Goal: Register for event/course

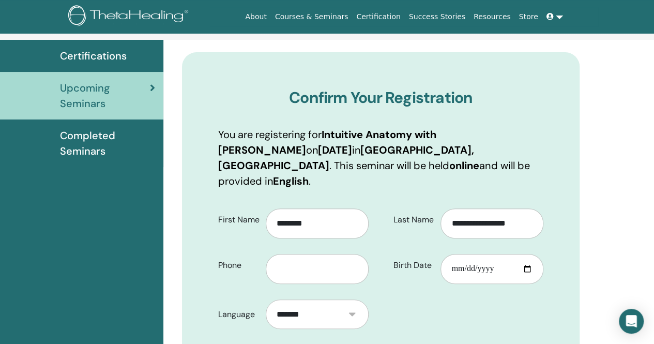
scroll to position [72, 0]
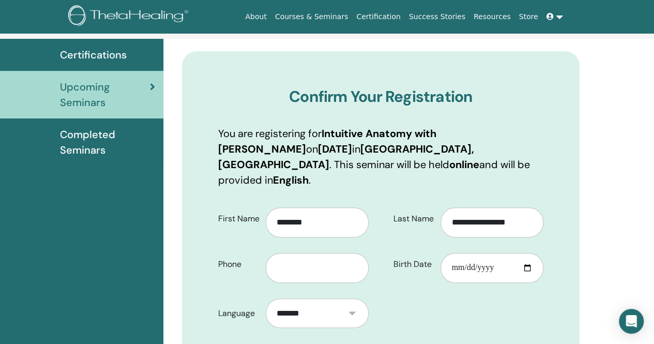
click at [308, 245] on div at bounding box center [321, 263] width 111 height 37
click at [298, 257] on input "text" at bounding box center [317, 268] width 103 height 30
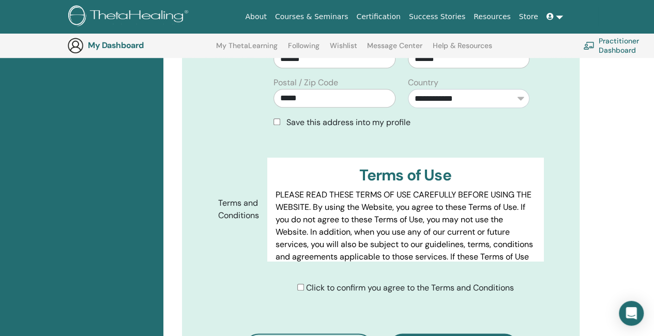
scroll to position [450, 0]
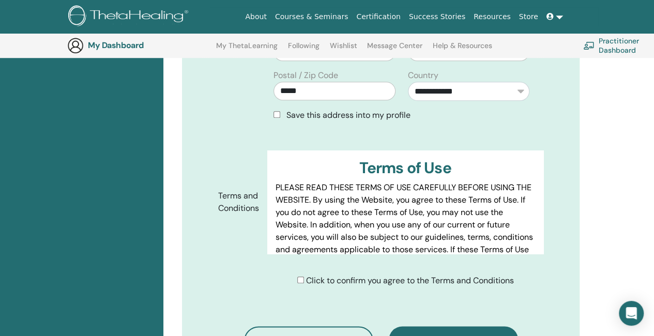
type input "**********"
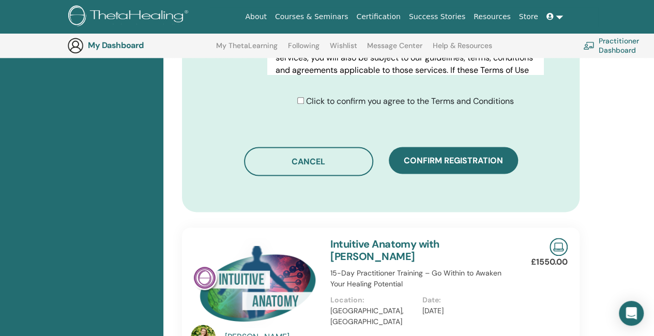
scroll to position [628, 0]
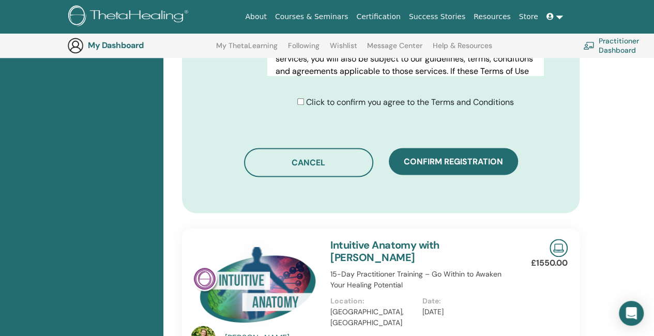
click at [451, 156] on span "Confirm registration" at bounding box center [453, 161] width 99 height 11
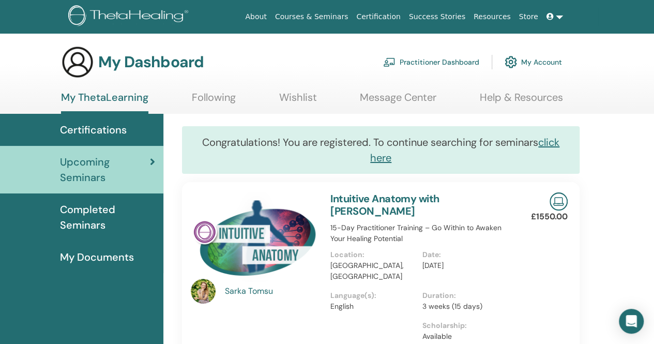
click at [72, 224] on span "Completed Seminars" at bounding box center [107, 217] width 95 height 31
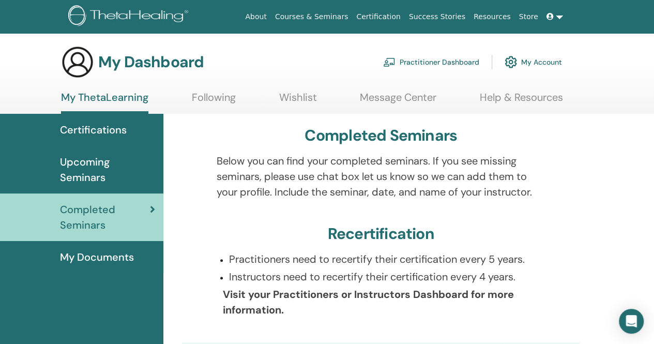
click at [89, 258] on span "My Documents" at bounding box center [97, 257] width 74 height 16
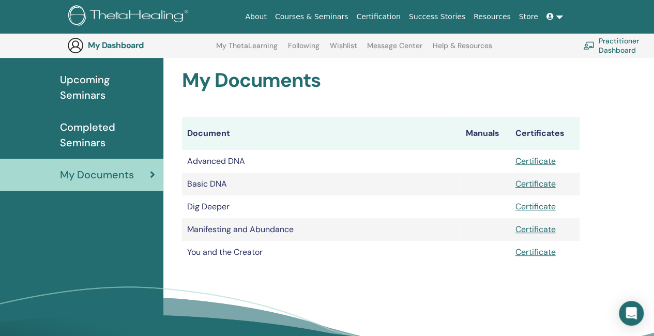
scroll to position [105, 0]
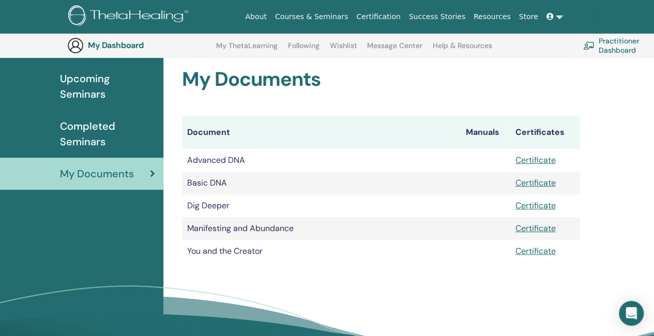
click at [262, 133] on th "Document" at bounding box center [321, 132] width 278 height 33
click at [105, 126] on span "Completed Seminars" at bounding box center [107, 133] width 95 height 31
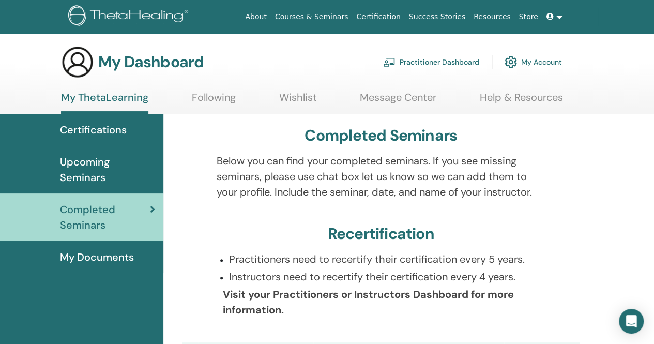
click at [86, 165] on span "Upcoming Seminars" at bounding box center [107, 169] width 95 height 31
